Goal: Task Accomplishment & Management: Manage account settings

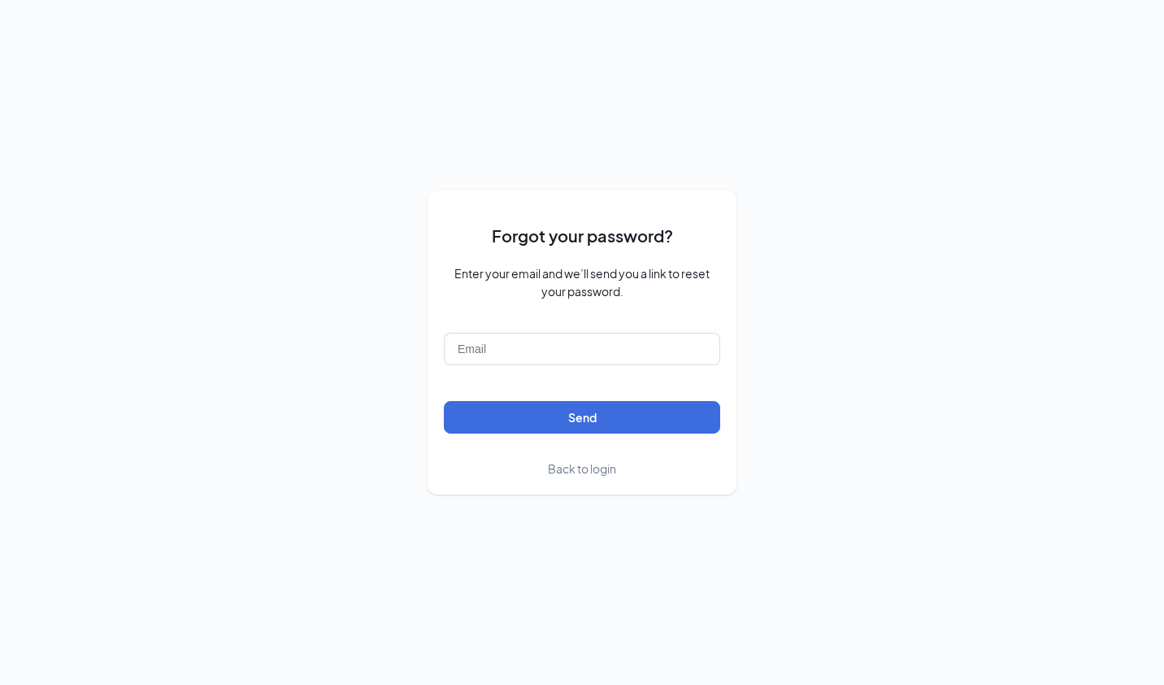
click at [577, 474] on span "Back to login" at bounding box center [582, 468] width 68 height 15
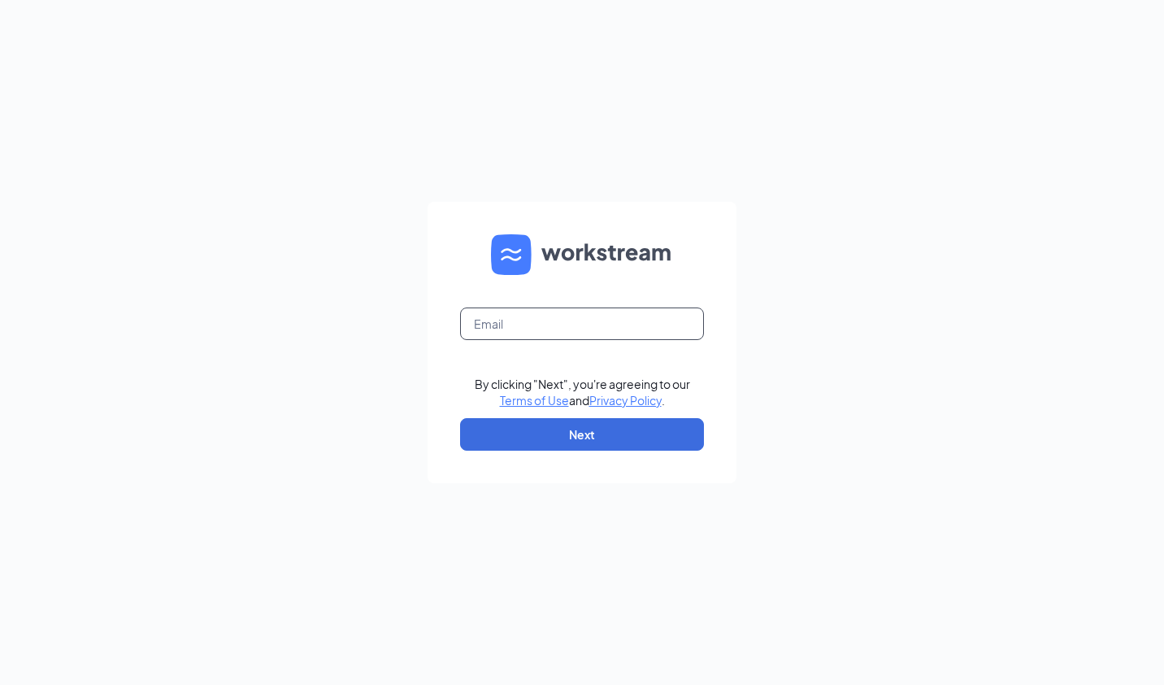
click at [506, 328] on input "text" at bounding box center [582, 323] width 244 height 33
type input "adaugherty@charterfoods.net"
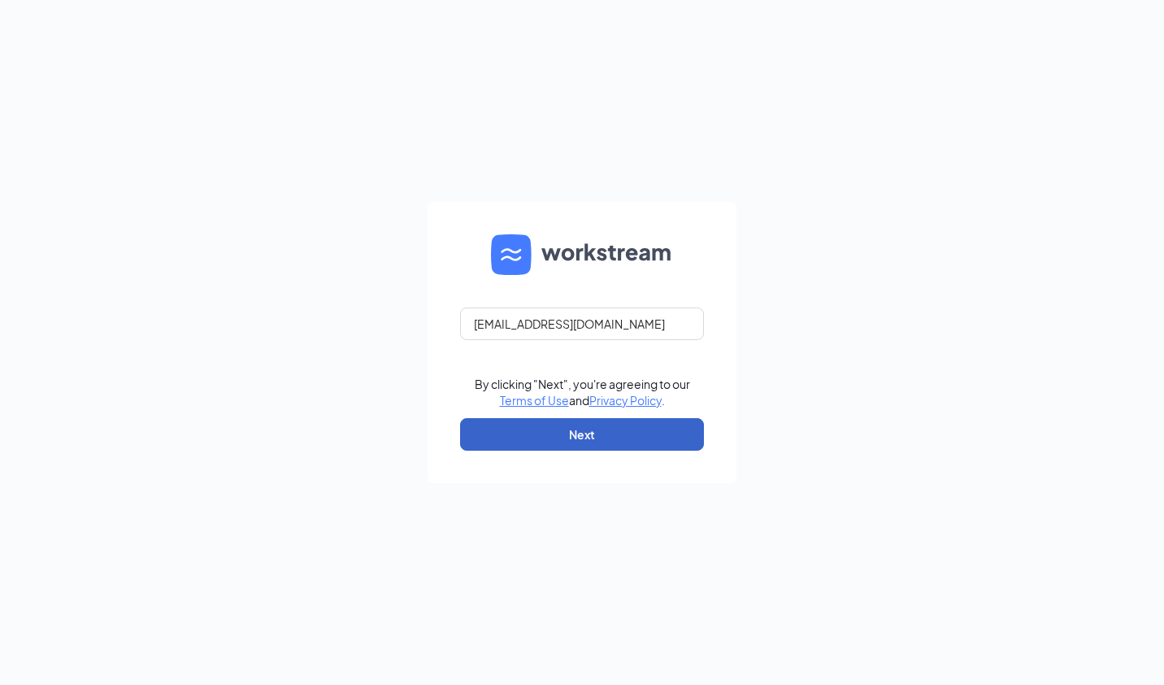
click at [576, 440] on button "Next" at bounding box center [582, 434] width 244 height 33
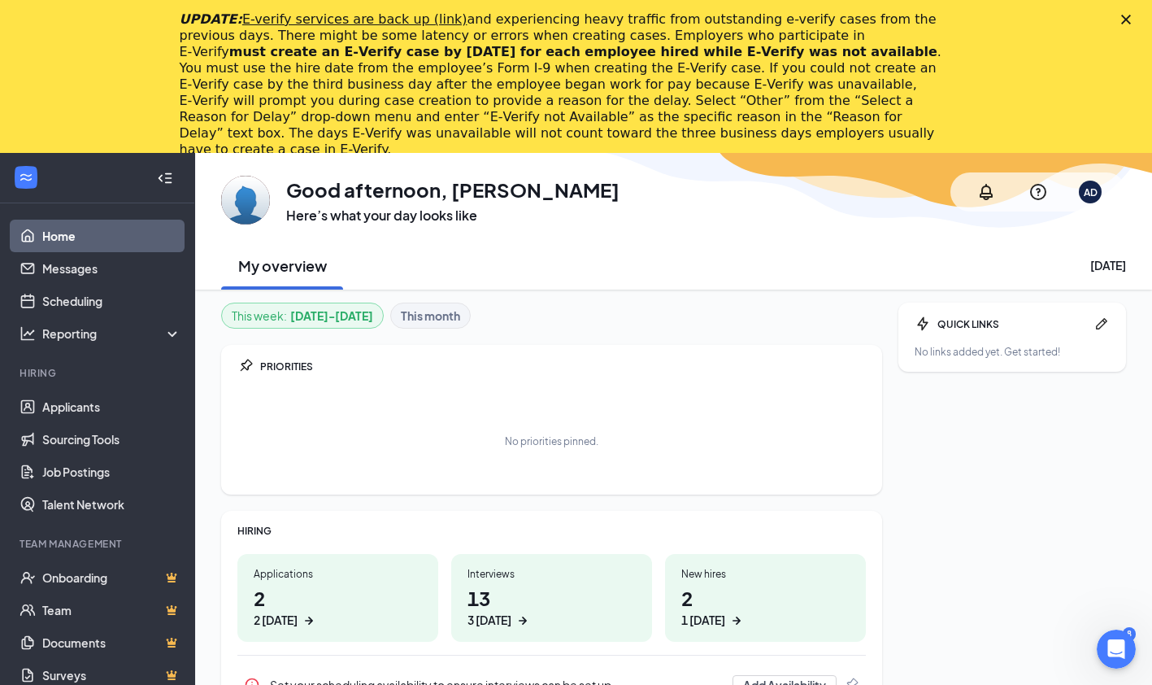
click at [77, 407] on link "Applicants" at bounding box center [111, 406] width 139 height 33
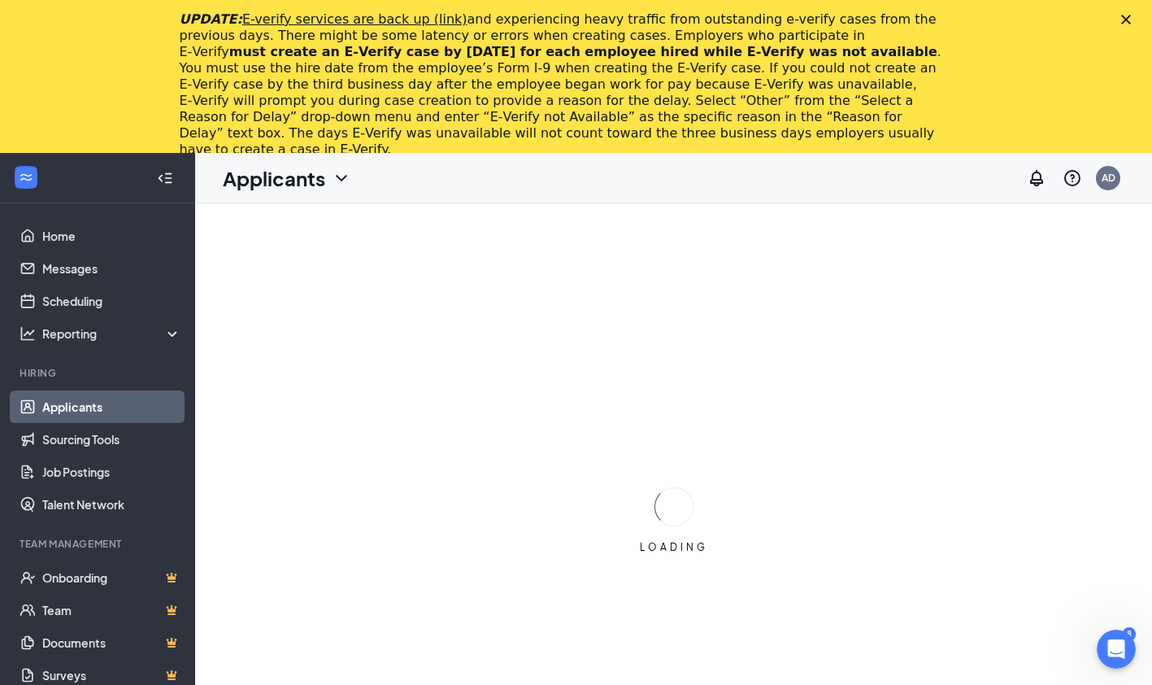
click at [1131, 23] on icon "Close" at bounding box center [1126, 20] width 10 height 10
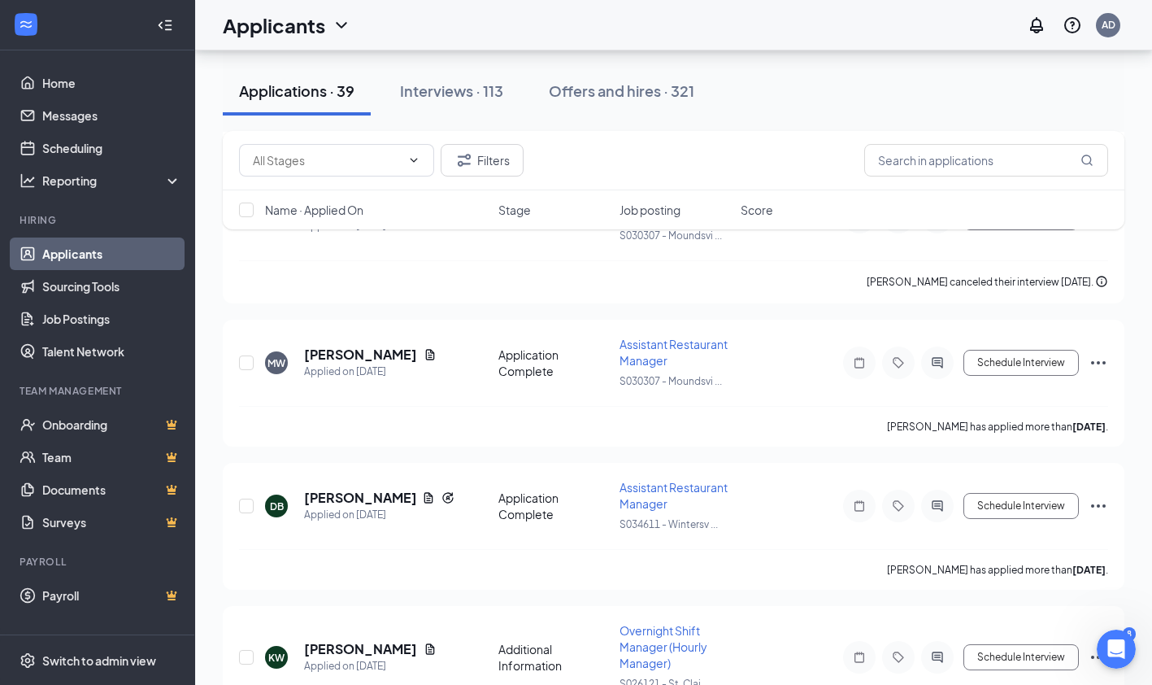
scroll to position [2865, 0]
click at [92, 119] on link "Messages" at bounding box center [111, 115] width 139 height 33
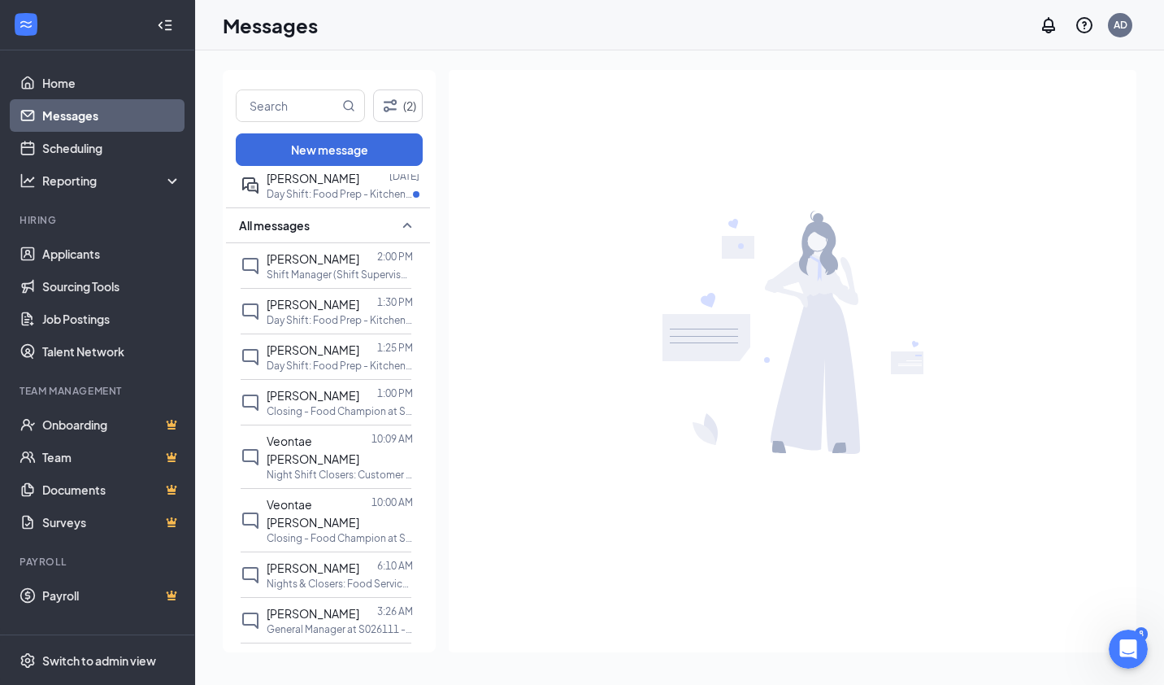
scroll to position [430, 0]
click at [326, 403] on p "Closing - Food Champion at S026111 - [GEOGRAPHIC_DATA], [GEOGRAPHIC_DATA]" at bounding box center [340, 410] width 146 height 14
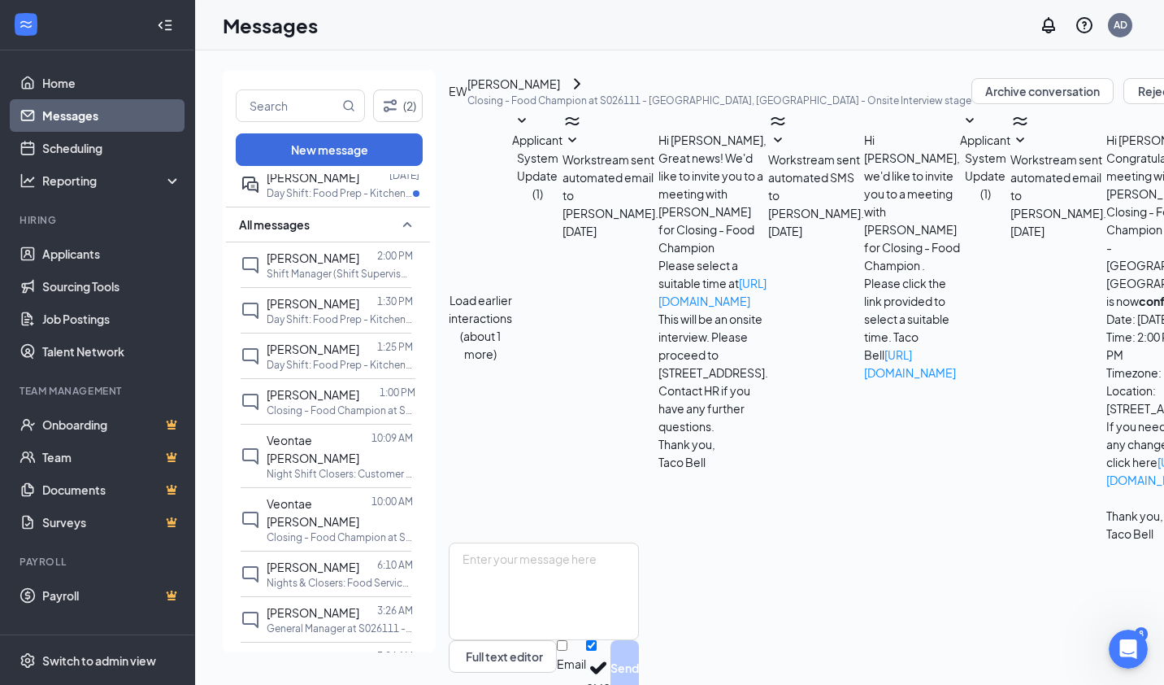
scroll to position [298, 0]
click at [546, 107] on p "Closing - Food Champion at S026111 - Steubenville, OH - Onsite Interview stage" at bounding box center [719, 100] width 504 height 14
click at [541, 93] on div "[PERSON_NAME]" at bounding box center [513, 84] width 93 height 18
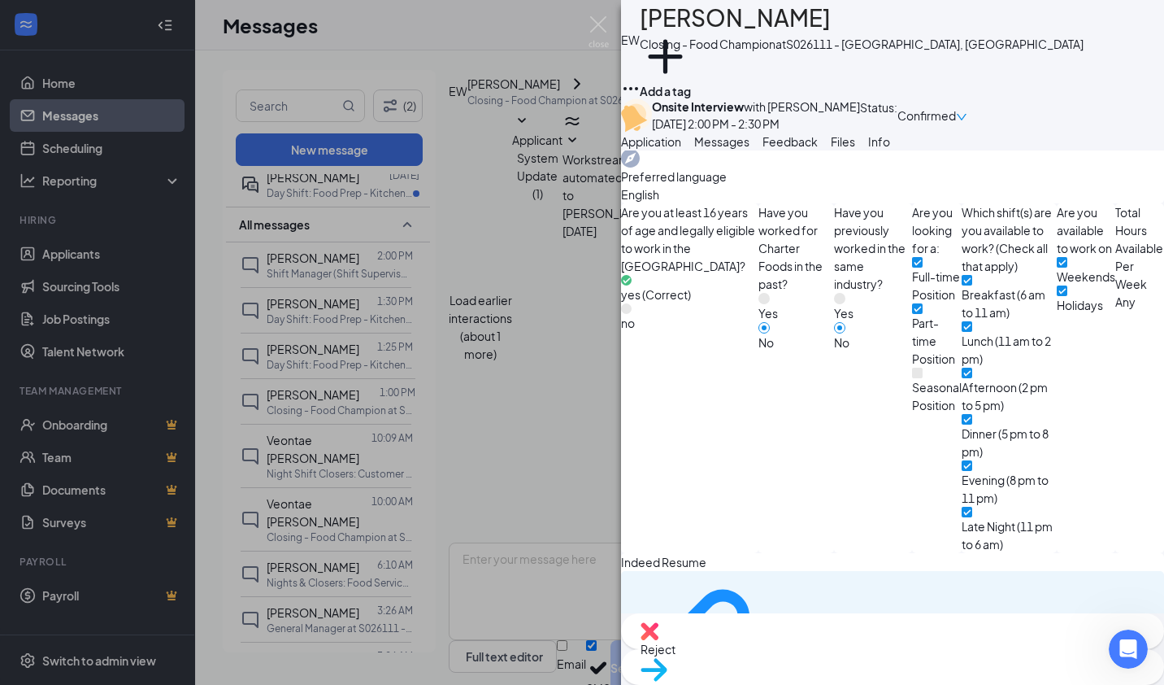
scroll to position [737, 0]
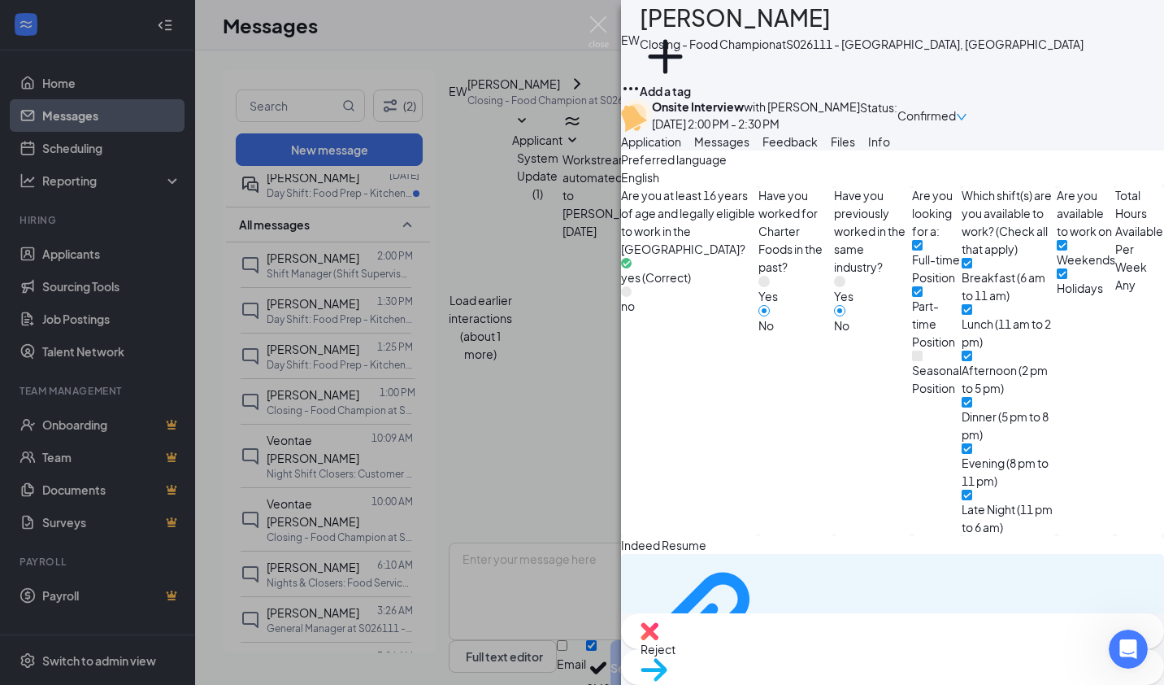
click at [1154, 632] on icon "Download" at bounding box center [1154, 632] width 0 height 0
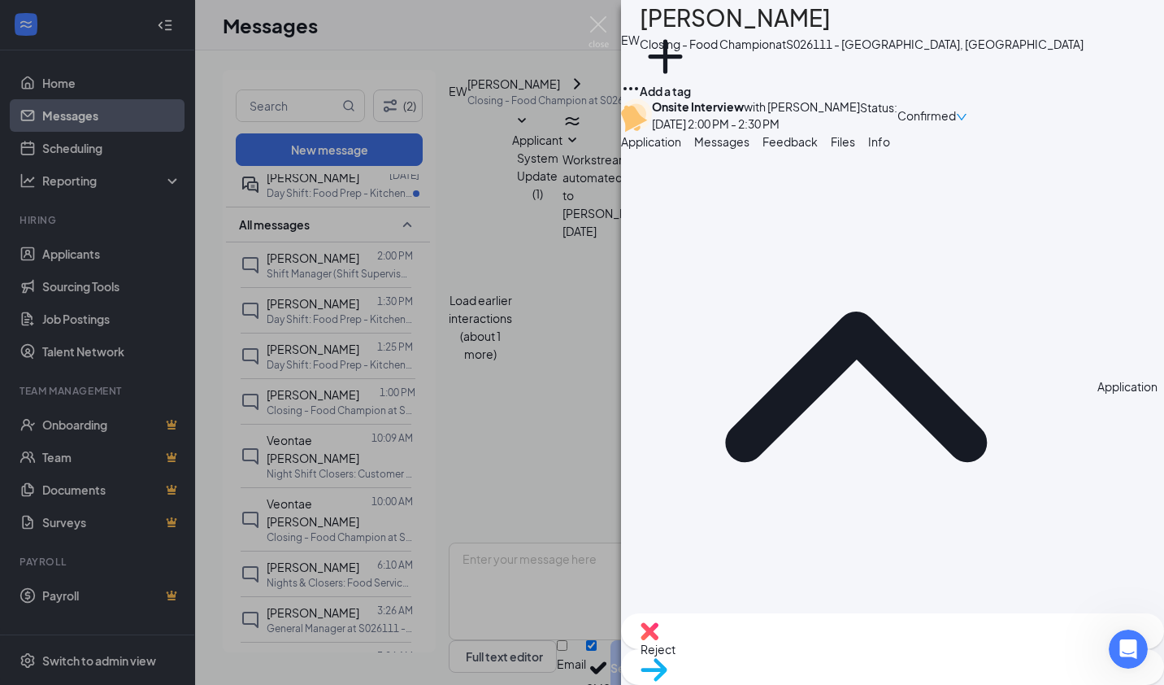
scroll to position [0, 0]
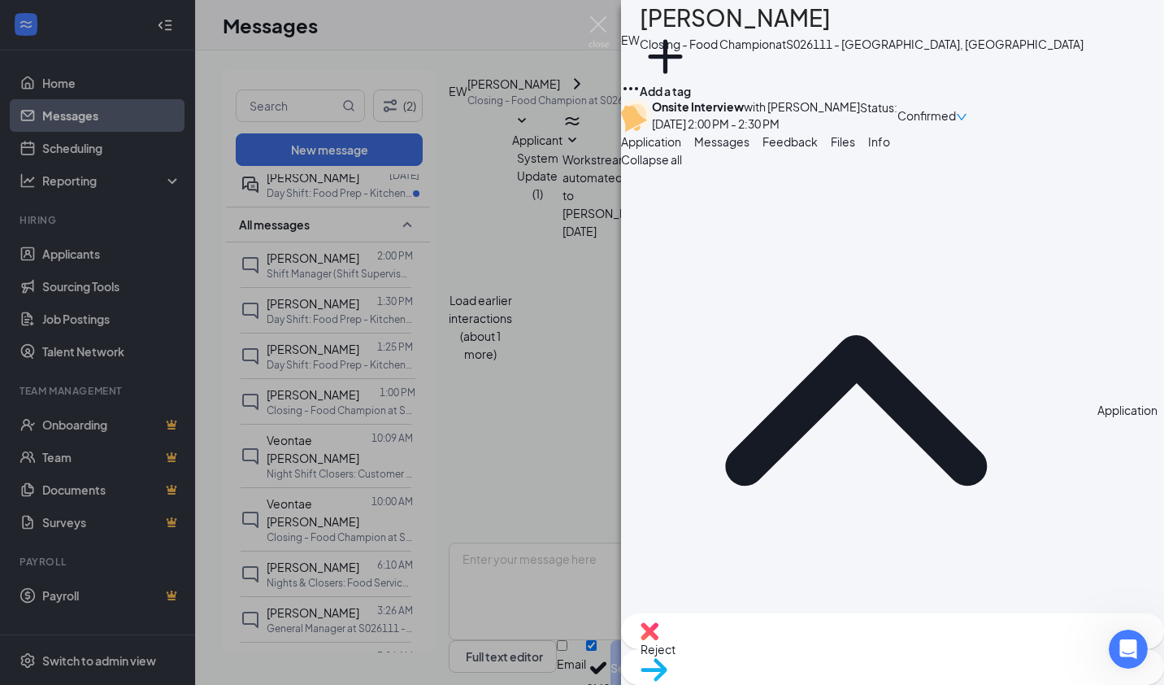
click at [541, 264] on div "EW Elijah Waddell Closing - Food Champion at S026111 - Steubenville, OH Add a t…" at bounding box center [582, 342] width 1164 height 685
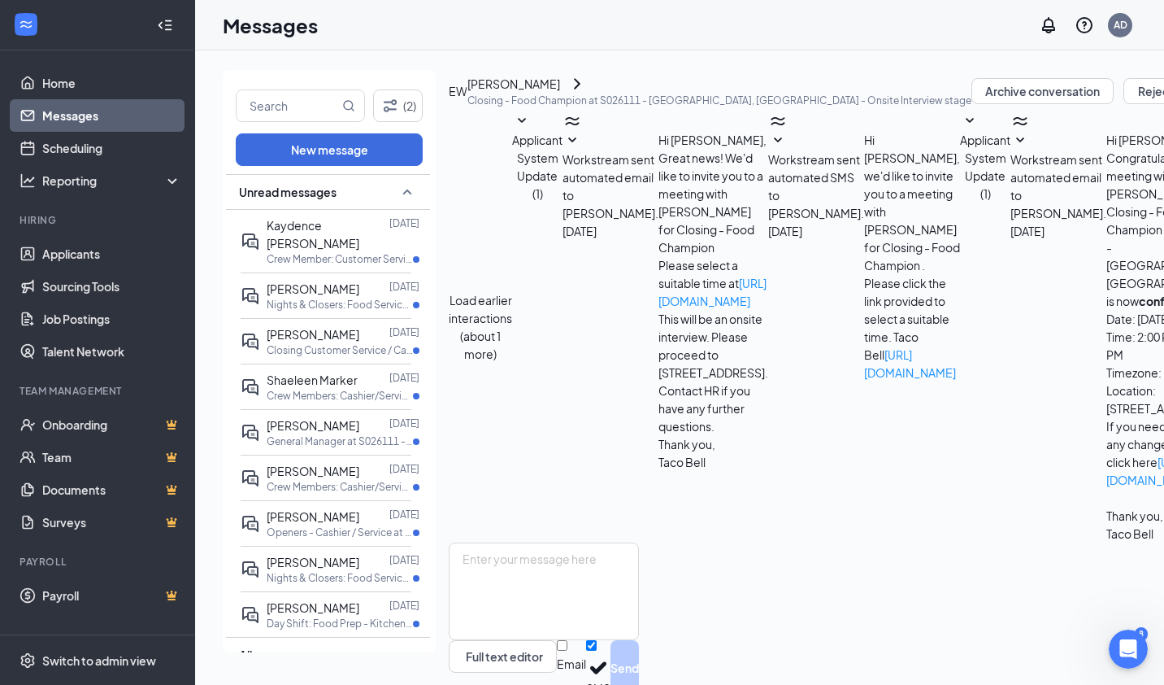
click at [280, 112] on input "text" at bounding box center [288, 105] width 102 height 31
click at [268, 101] on input "text" at bounding box center [288, 105] width 102 height 31
click at [337, 109] on input "text" at bounding box center [288, 105] width 102 height 31
click at [276, 111] on input "text" at bounding box center [288, 105] width 102 height 31
click at [279, 109] on input "text" at bounding box center [288, 105] width 102 height 31
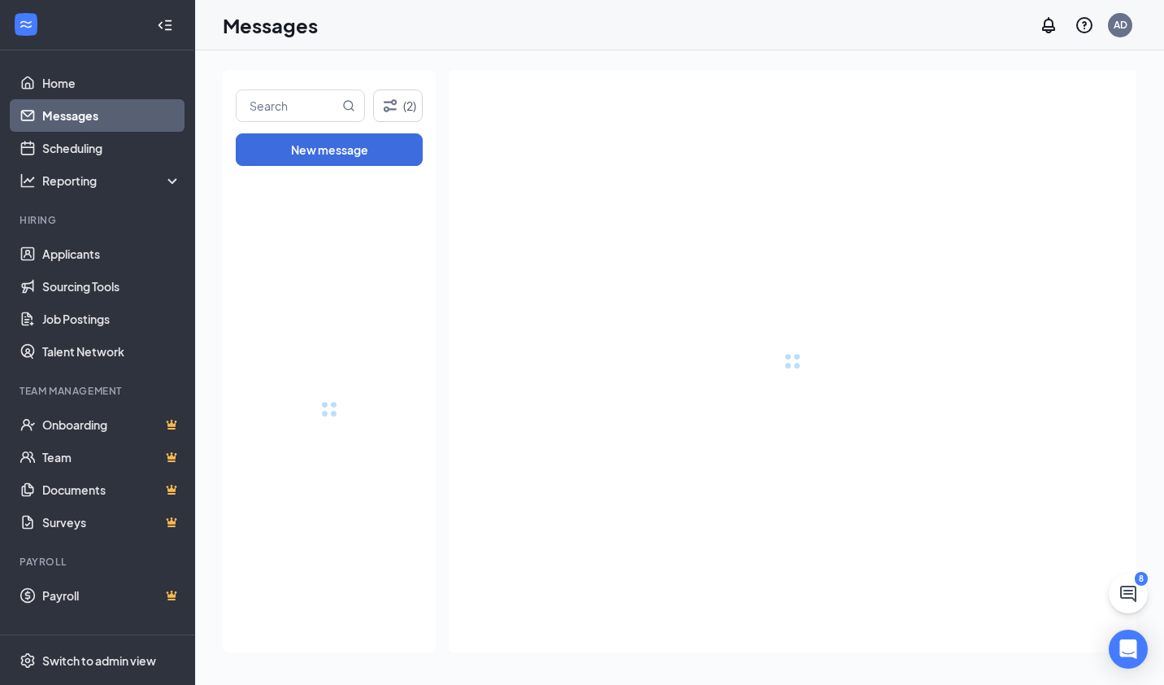
click at [290, 108] on input "text" at bounding box center [288, 105] width 102 height 31
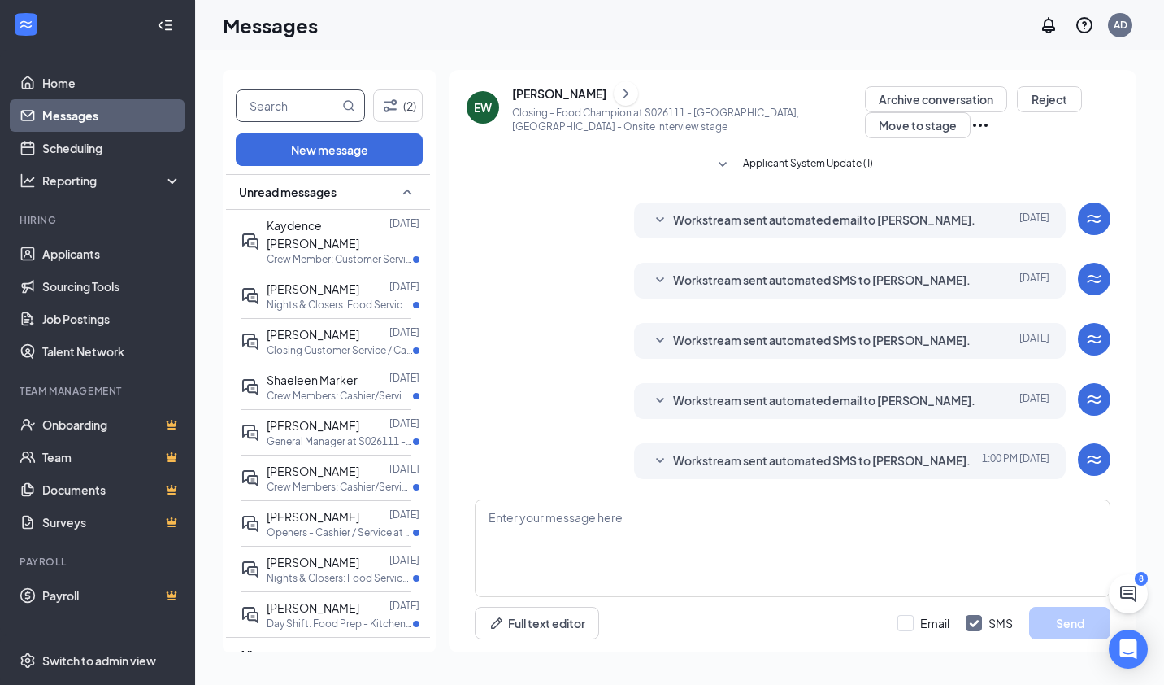
scroll to position [298, 0]
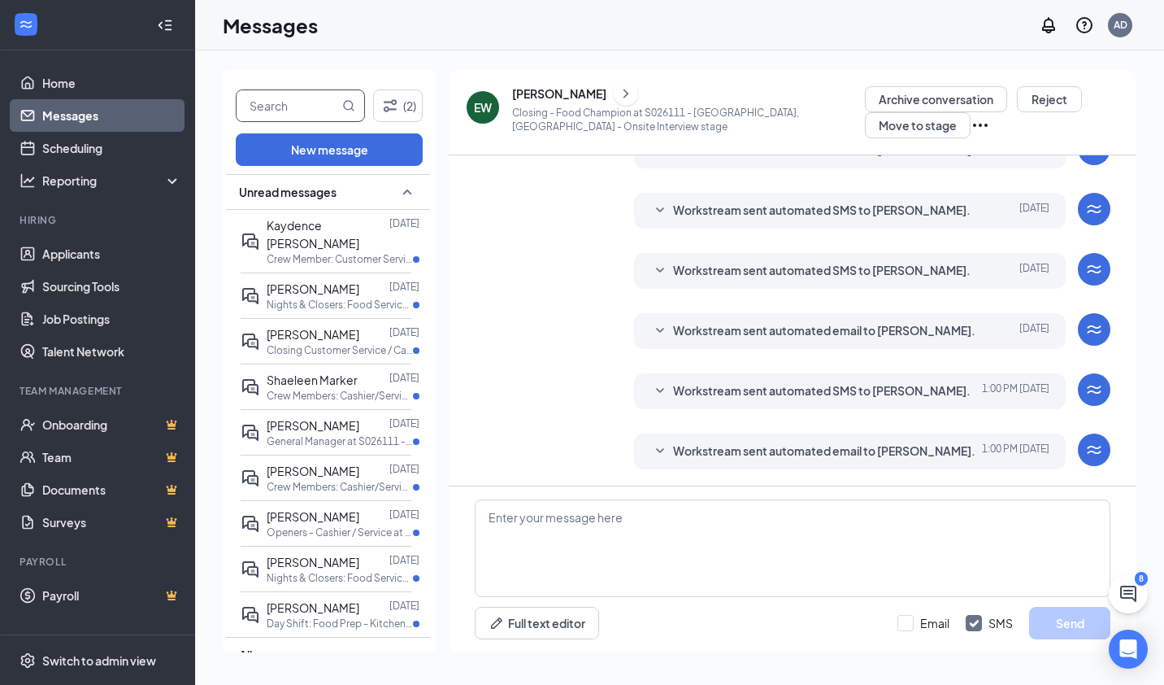
click at [272, 105] on input "text" at bounding box center [288, 105] width 102 height 31
click at [281, 102] on input "text" at bounding box center [288, 105] width 102 height 31
click at [360, 111] on span at bounding box center [300, 105] width 129 height 33
click at [319, 108] on input "text" at bounding box center [288, 105] width 102 height 31
click at [267, 109] on input "text" at bounding box center [288, 105] width 102 height 31
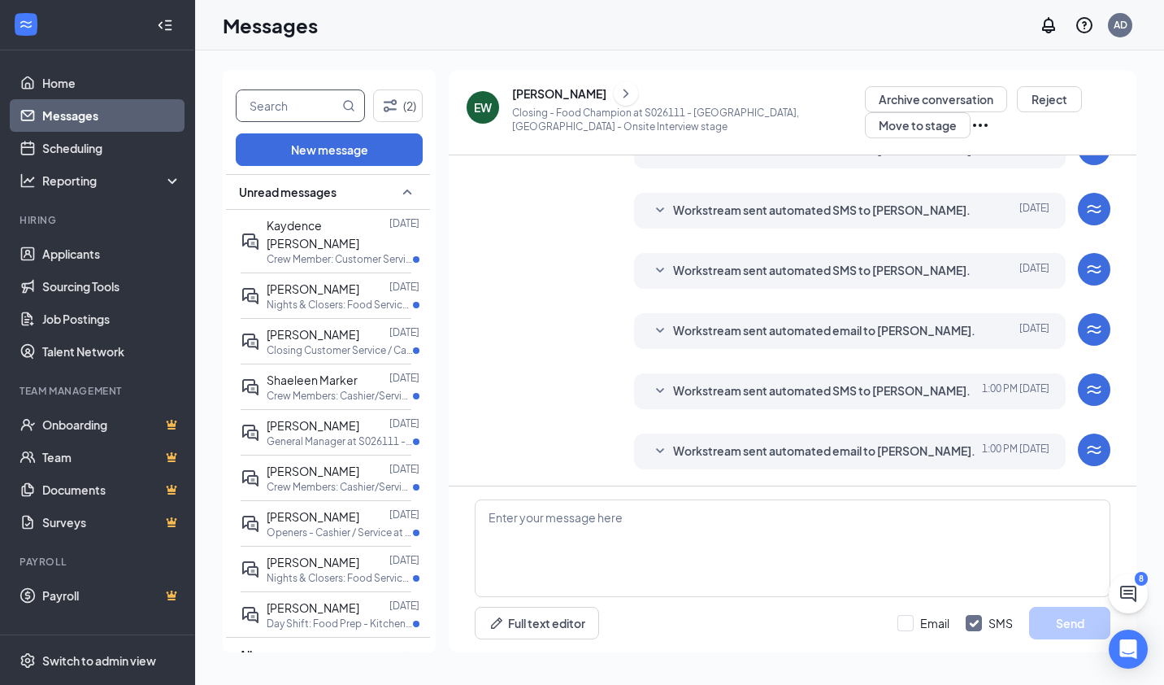
click at [296, 110] on input "text" at bounding box center [288, 105] width 102 height 31
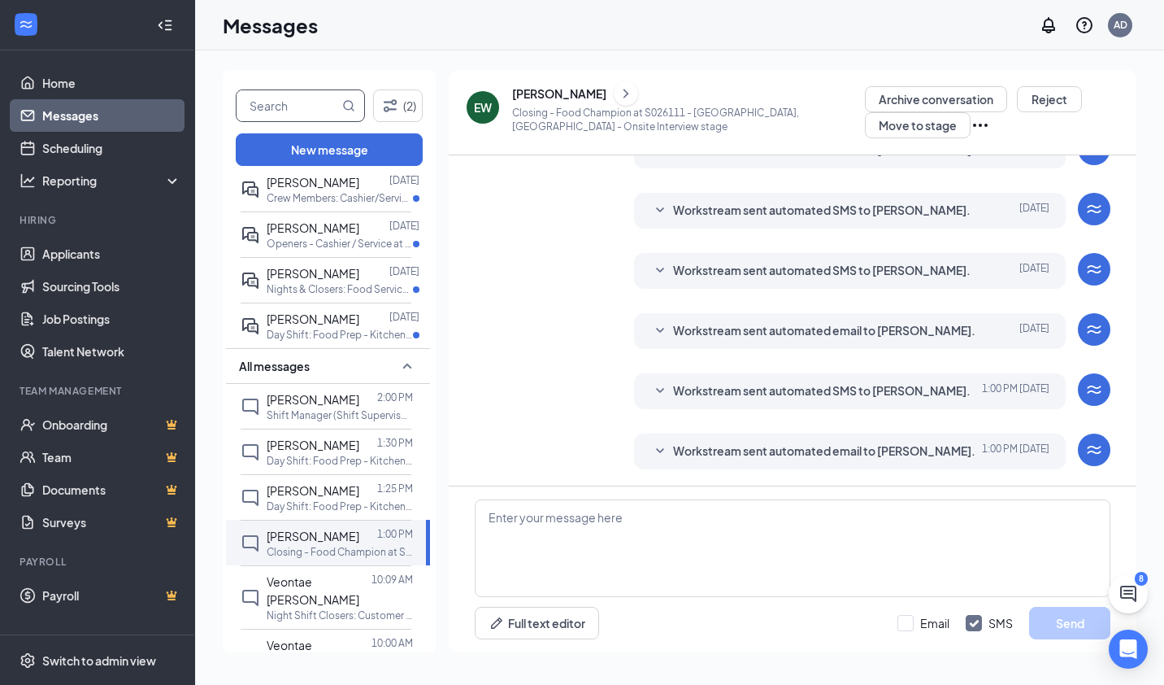
scroll to position [324, 0]
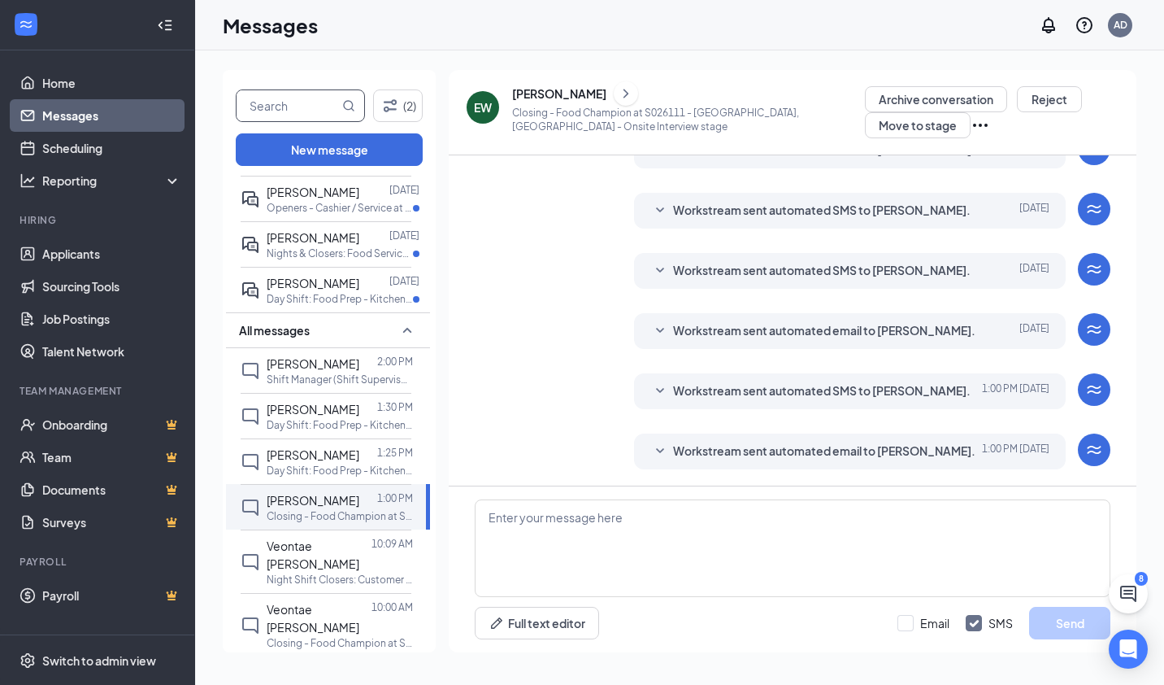
click at [351, 418] on p "Day Shift: Food Prep - Kitchen at S026111 - [GEOGRAPHIC_DATA], [GEOGRAPHIC_DATA]" at bounding box center [340, 425] width 146 height 14
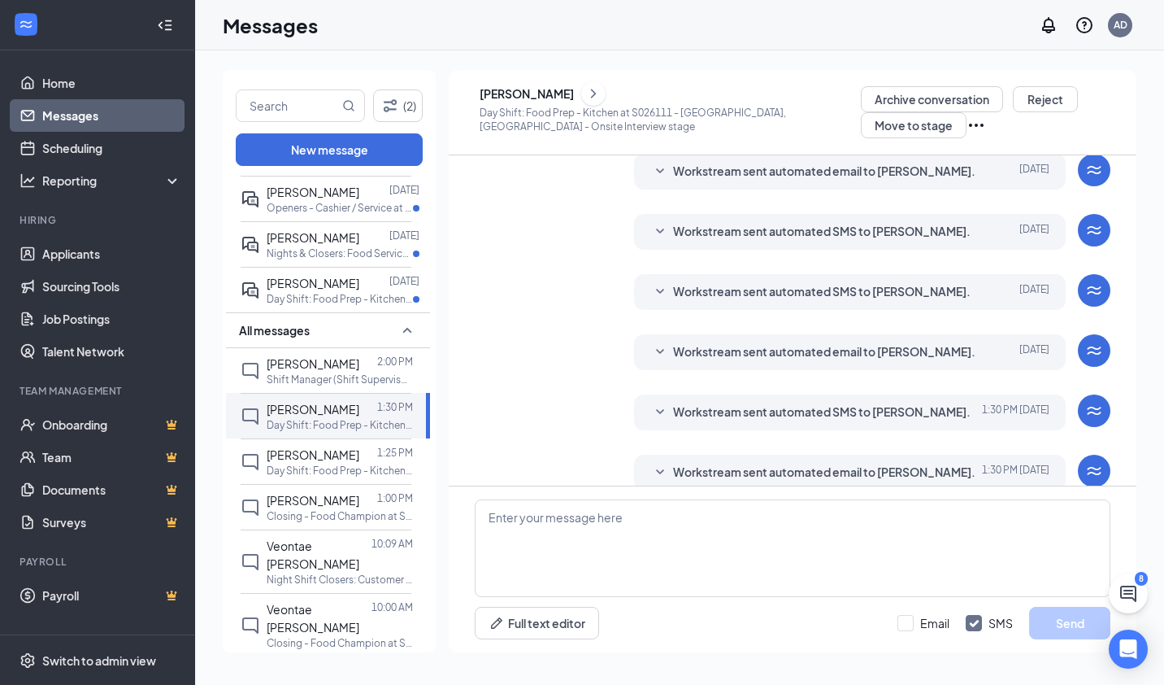
scroll to position [298, 0]
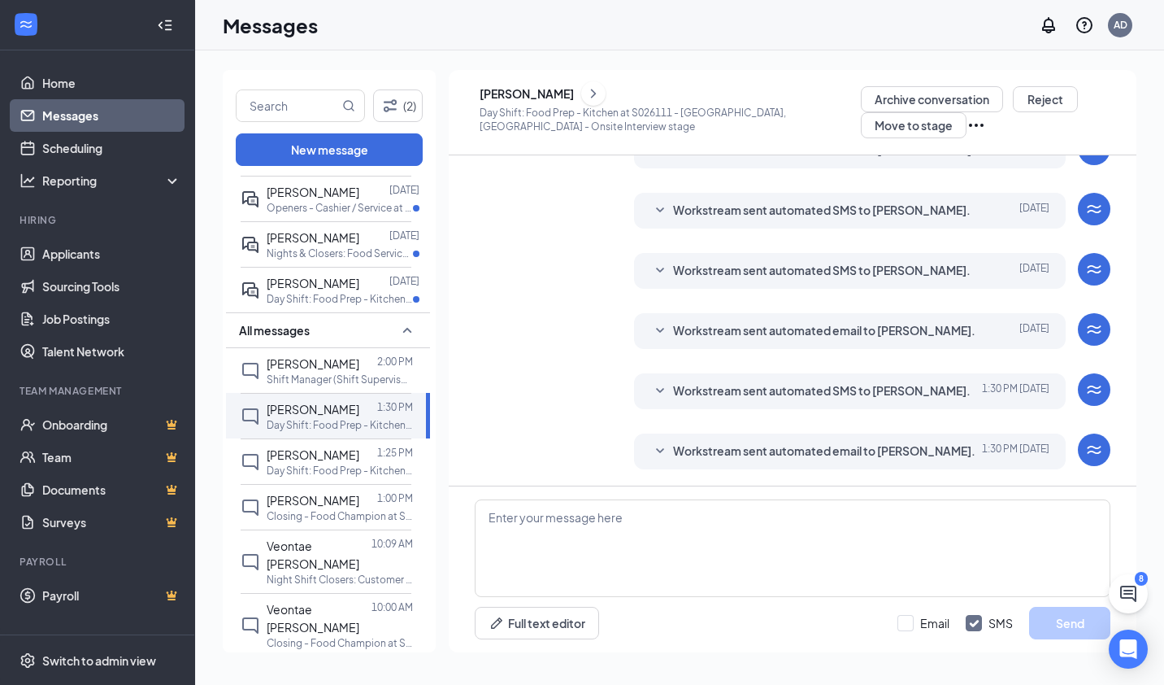
click at [550, 97] on div "[PERSON_NAME]" at bounding box center [527, 93] width 94 height 16
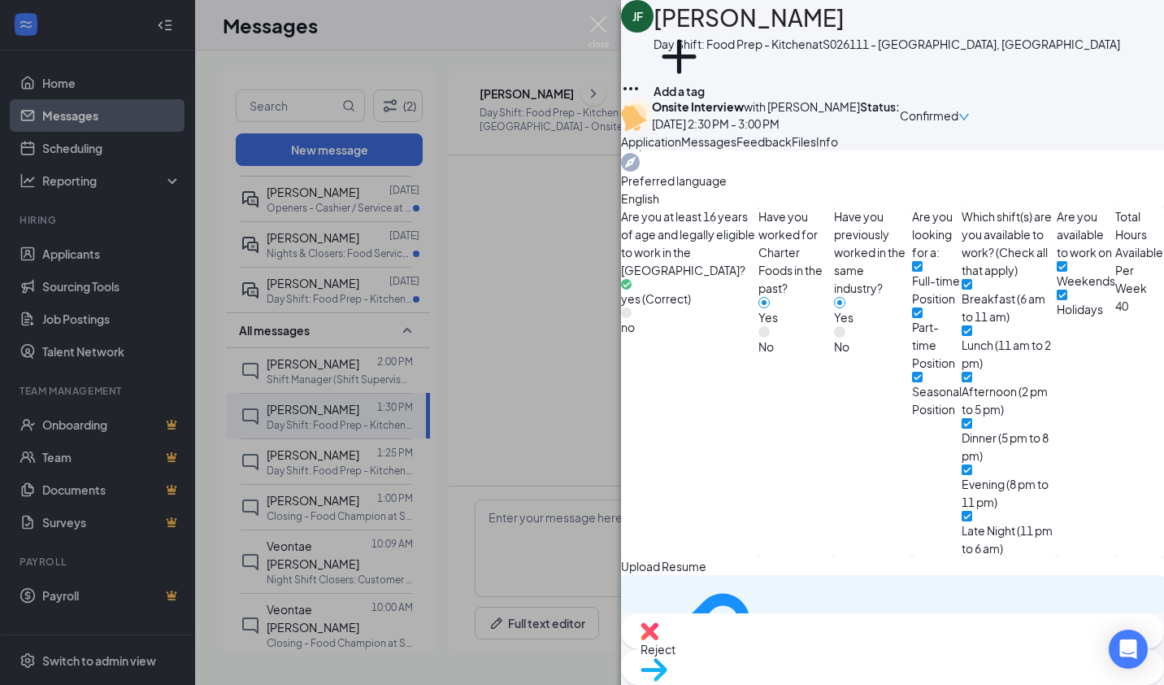
scroll to position [737, 0]
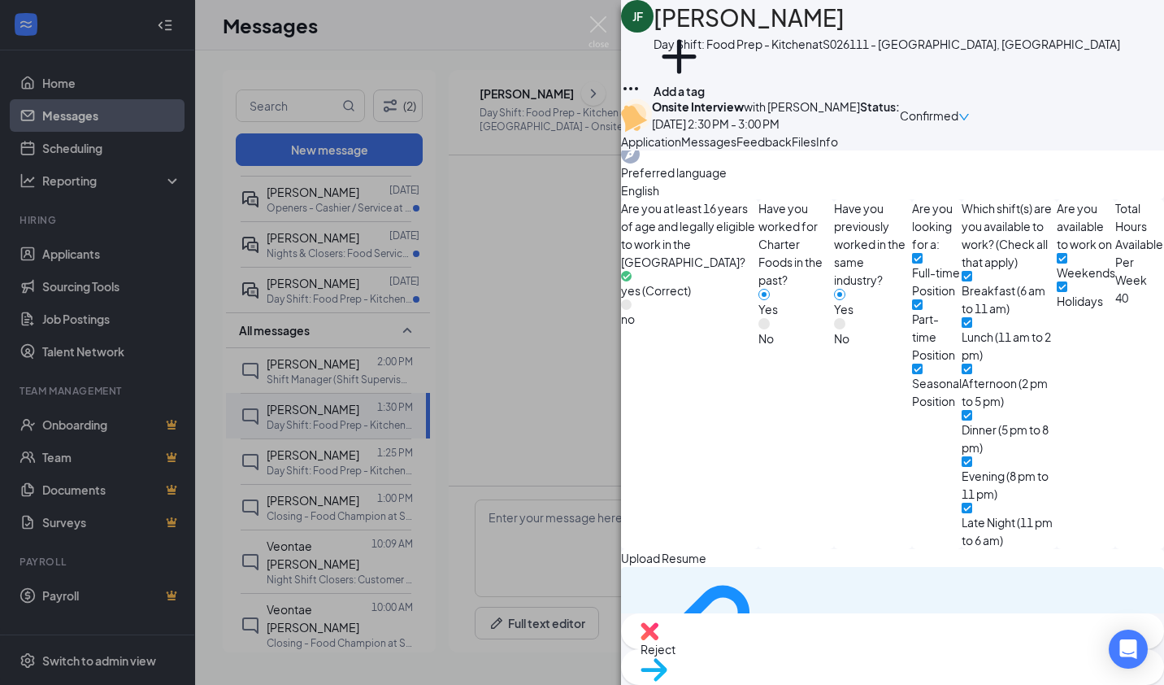
click at [1154, 645] on icon "Download" at bounding box center [1154, 645] width 0 height 0
